Goal: Check status: Check status

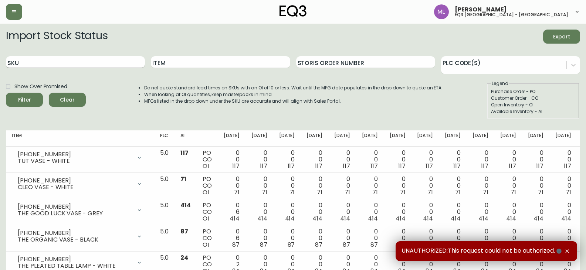
click at [63, 59] on input "SKU" at bounding box center [75, 62] width 139 height 12
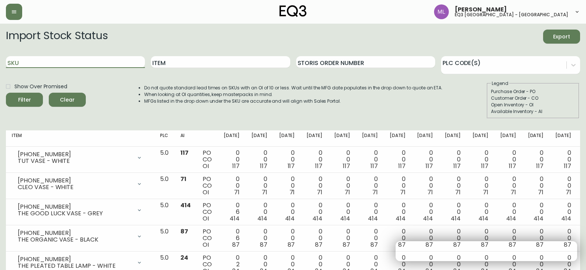
paste input "3020-851-13"
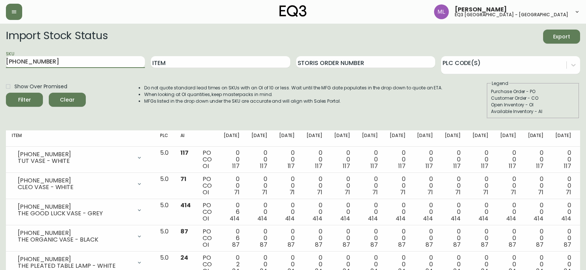
type input "3020-851-13"
click at [6, 93] on button "Filter" at bounding box center [24, 100] width 37 height 14
